Goal: Transaction & Acquisition: Purchase product/service

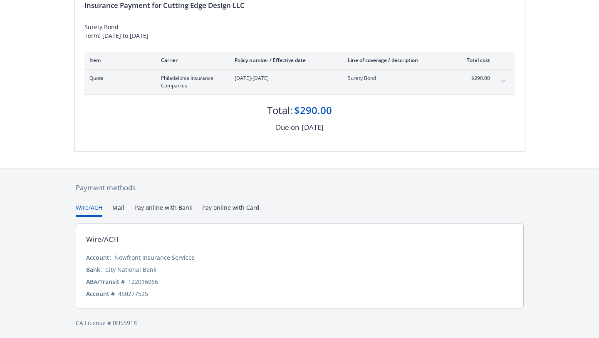
scroll to position [99, 0]
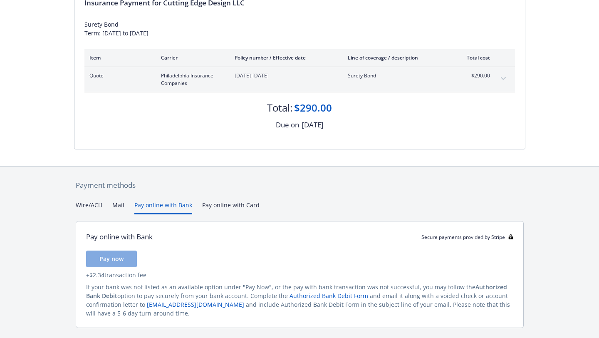
click at [162, 203] on button "Pay online with Bank" at bounding box center [163, 208] width 58 height 14
drag, startPoint x: 115, startPoint y: 258, endPoint x: 244, endPoint y: 256, distance: 128.6
click at [244, 256] on div "Pay now" at bounding box center [299, 258] width 427 height 17
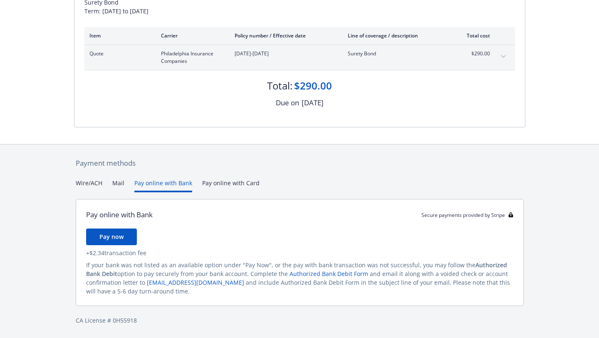
click at [117, 184] on button "Mail" at bounding box center [118, 185] width 12 height 14
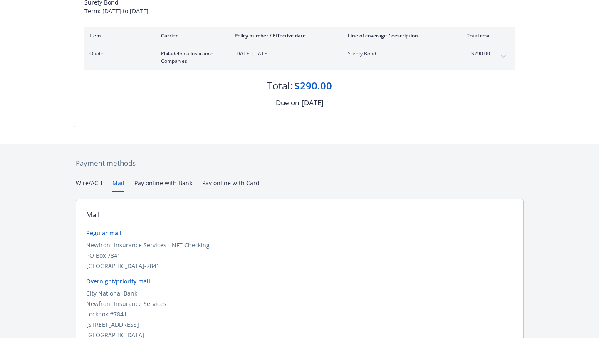
scroll to position [165, 0]
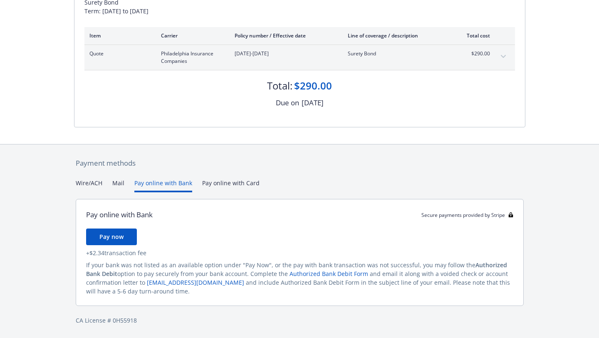
click at [168, 139] on div "Secure payments provided by Stripe Invoice ID: 75FA9D0D Download Invoice Insura…" at bounding box center [299, 108] width 599 height 459
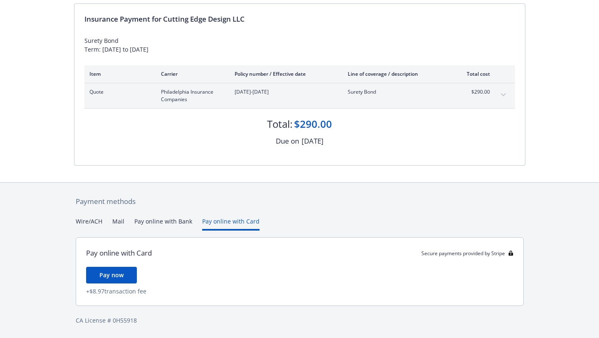
scroll to position [83, 0]
click at [224, 184] on div "Payment methods Wire/ACH Mail Pay online with Bank Pay online with Card Pay onl…" at bounding box center [299, 261] width 451 height 156
click at [139, 221] on button "Pay online with Bank" at bounding box center [163, 224] width 58 height 14
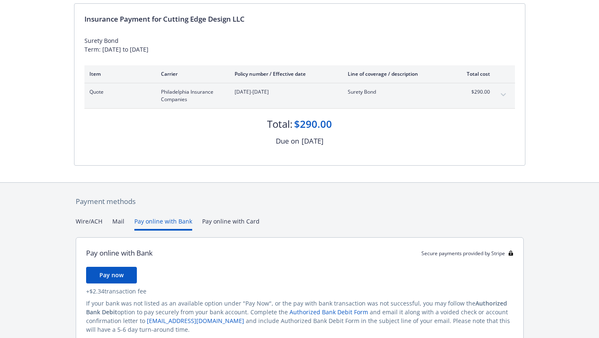
scroll to position [121, 0]
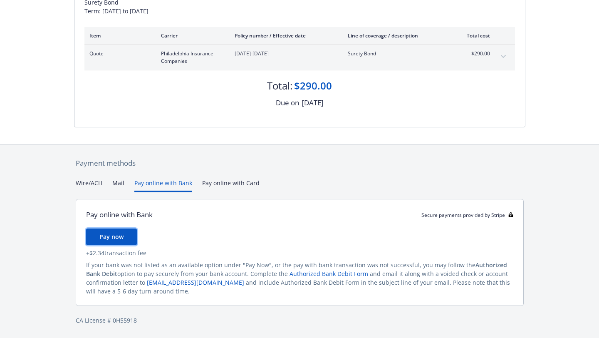
click at [112, 232] on button "Pay now" at bounding box center [111, 236] width 51 height 17
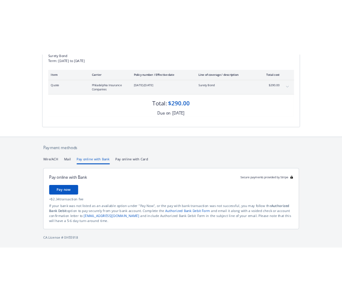
scroll to position [83, 0]
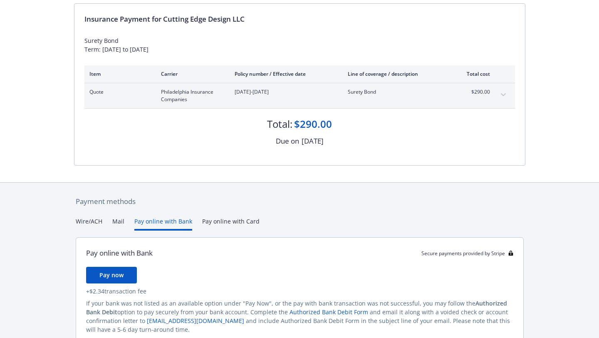
click at [241, 184] on div "Payment methods Wire/ACH Mail Pay online with Bank Pay online with Card Pay onl…" at bounding box center [299, 280] width 451 height 194
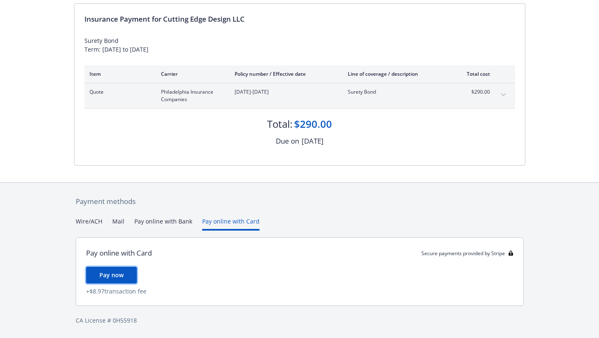
click at [117, 267] on button "Pay now" at bounding box center [111, 275] width 51 height 17
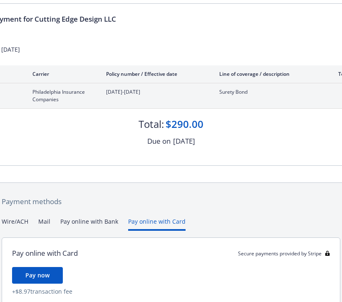
scroll to position [119, 0]
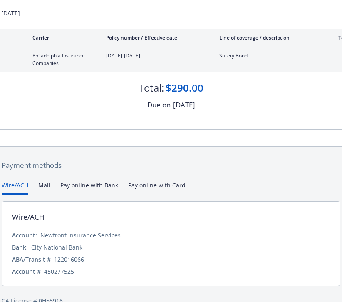
click at [19, 181] on button "Wire/ACH" at bounding box center [15, 188] width 27 height 14
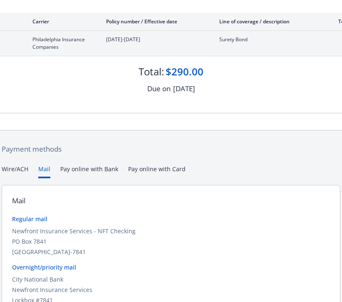
click at [46, 168] on button "Mail" at bounding box center [44, 171] width 12 height 14
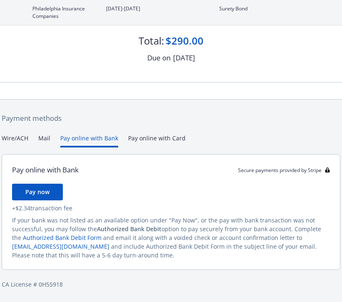
click at [100, 103] on div "Payment methods Wire/ACH Mail Pay online with Bank Pay online with Card Pay onl…" at bounding box center [171, 200] width 342 height 203
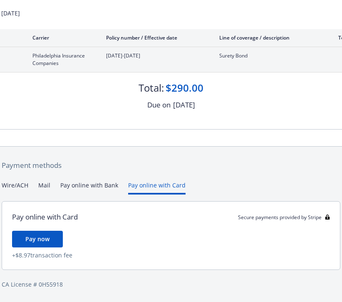
click at [166, 144] on div "Secure payments provided by Stripe Invoice ID: 75FA9D0D Download Invoice Insura…" at bounding box center [171, 91] width 342 height 421
click at [30, 229] on div "Pay online with Card Secure payments provided by Stripe Pay now + $8.97 transac…" at bounding box center [171, 235] width 339 height 69
click at [32, 237] on span "Pay now" at bounding box center [37, 239] width 24 height 8
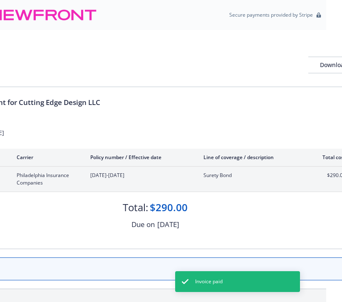
scroll to position [22, 16]
